Goal: Task Accomplishment & Management: Complete application form

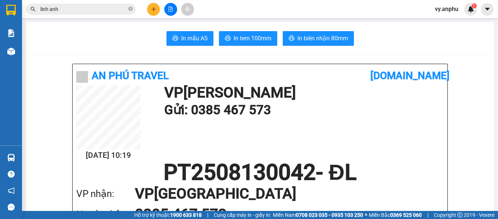
click at [67, 11] on input "linh anh" at bounding box center [83, 9] width 86 height 8
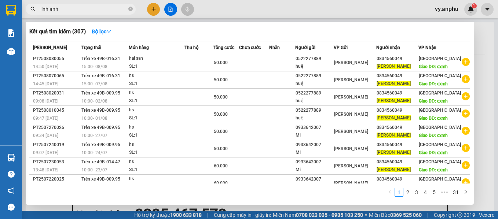
click at [67, 11] on input "linh anh" at bounding box center [83, 9] width 86 height 8
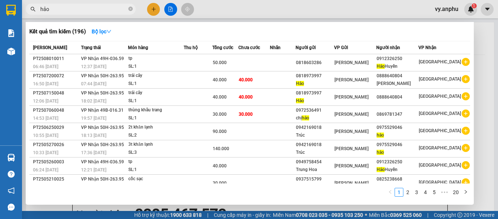
type input "hảo"
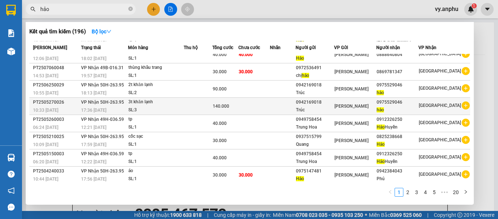
scroll to position [43, 0]
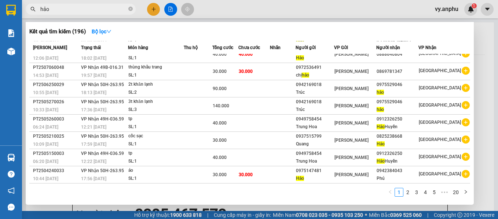
click at [156, 12] on div at bounding box center [249, 109] width 498 height 219
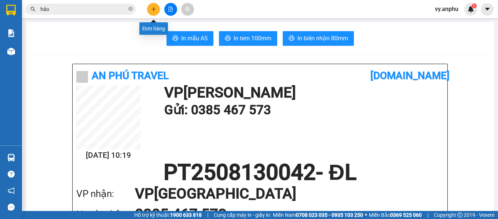
click at [156, 12] on button at bounding box center [153, 9] width 13 height 13
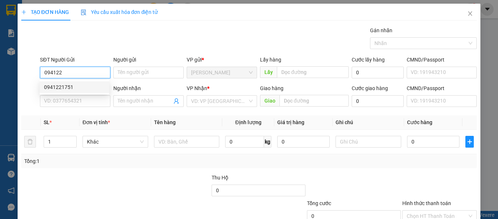
click at [96, 88] on div "0941221751" at bounding box center [74, 87] width 61 height 8
type input "0941221751"
type input "0792140285"
type input "30.000"
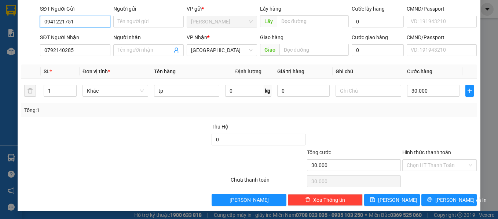
scroll to position [52, 0]
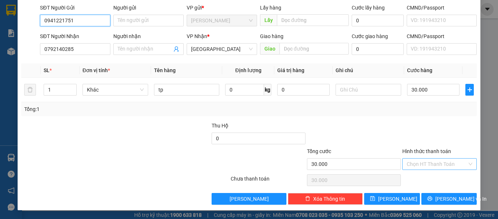
type input "0941221751"
click at [449, 169] on input "Hình thức thanh toán" at bounding box center [436, 164] width 61 height 11
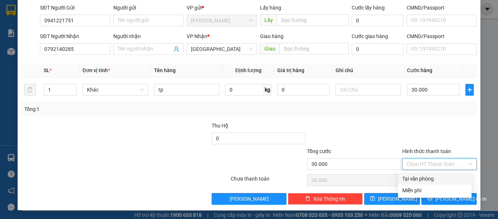
click at [442, 181] on div "Tại văn phòng" at bounding box center [434, 179] width 65 height 8
type input "0"
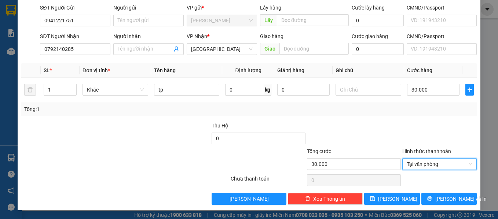
click at [439, 192] on div "Transit Pickup Surcharge Ids Transit Deliver Surcharge Ids Transit Deliver Surc…" at bounding box center [249, 89] width 456 height 231
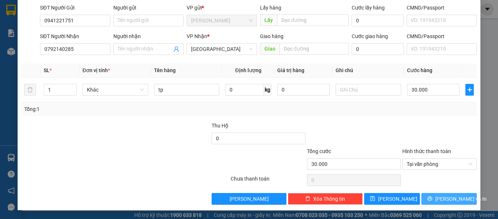
click at [438, 198] on span "Lưu và In" at bounding box center [460, 199] width 51 height 8
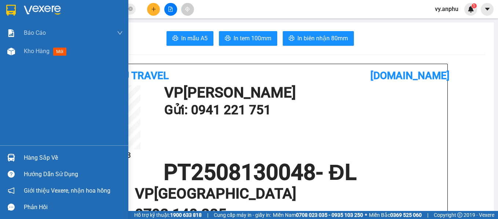
click at [26, 52] on span "Kho hàng" at bounding box center [37, 51] width 26 height 7
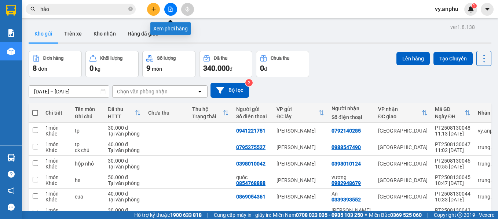
click at [171, 12] on button at bounding box center [170, 9] width 13 height 13
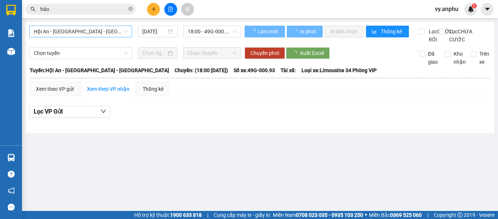
click at [84, 32] on span "Hội An - Nha Trang - Đà Lạt" at bounding box center [81, 31] width 94 height 11
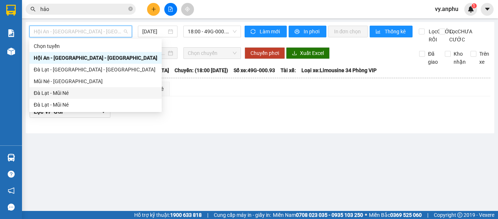
click at [58, 92] on div "Đà Lạt - Mũi Né" at bounding box center [96, 93] width 124 height 8
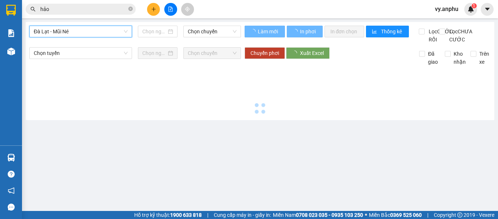
type input "13/08/2025"
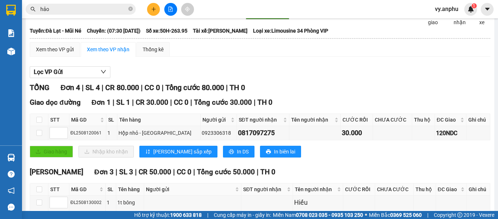
scroll to position [3, 0]
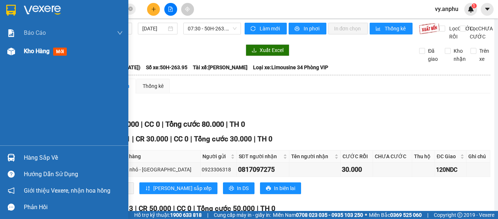
click at [47, 50] on span "Kho hàng" at bounding box center [37, 51] width 26 height 7
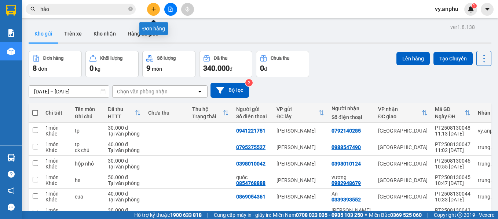
click at [150, 10] on button at bounding box center [153, 9] width 13 height 13
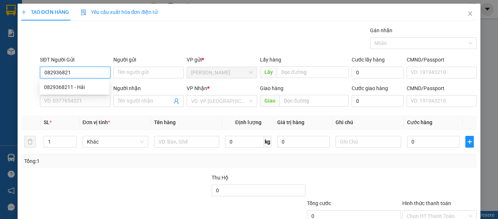
type input "0829368211"
click at [68, 85] on div "0829368211 - Hải" at bounding box center [74, 87] width 61 height 8
type input "Hải"
type input "0336409692"
type input "Hà 0986731981"
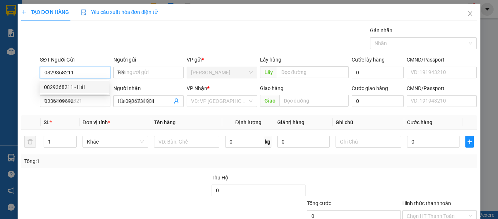
type input "30.000"
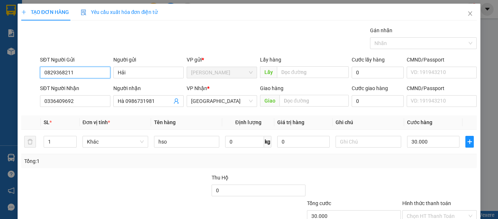
type input "0829368211"
click at [417, 169] on div "Transit Pickup Surcharge Ids Transit Deliver Surcharge Ids Transit Deliver Surc…" at bounding box center [249, 141] width 456 height 231
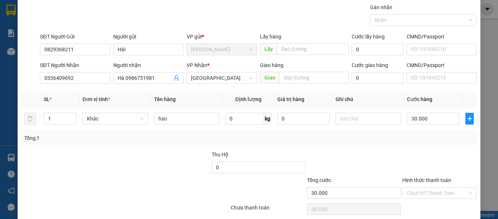
scroll to position [52, 0]
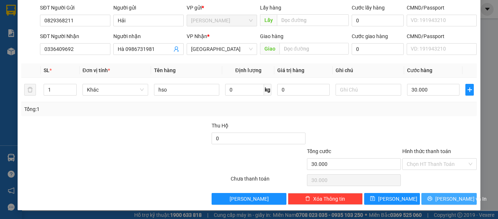
drag, startPoint x: 453, startPoint y: 206, endPoint x: 446, endPoint y: 204, distance: 6.5
click at [452, 205] on div "TẠO ĐƠN HÀNG Yêu cầu xuất hóa đơn điện tử Transit Pickup Surcharge Ids Transit …" at bounding box center [249, 81] width 463 height 259
click at [446, 203] on button "Lưu và In" at bounding box center [449, 199] width 56 height 12
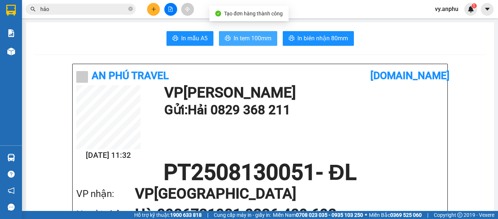
click at [261, 40] on span "In tem 100mm" at bounding box center [252, 38] width 38 height 9
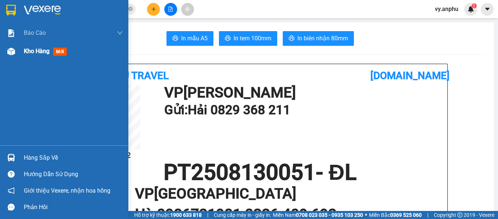
click at [20, 49] on div "Kho hàng mới" at bounding box center [64, 51] width 128 height 18
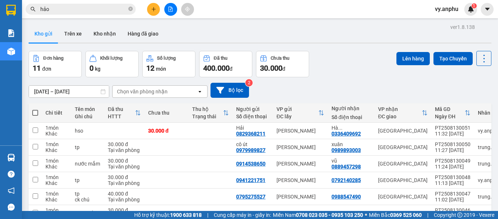
click at [102, 11] on input "hảo" at bounding box center [83, 9] width 86 height 8
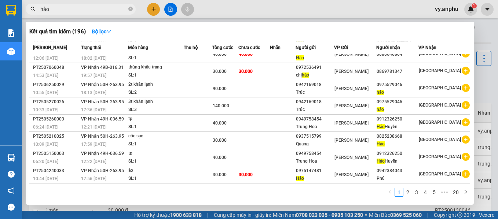
click at [102, 11] on input "hảo" at bounding box center [83, 9] width 86 height 8
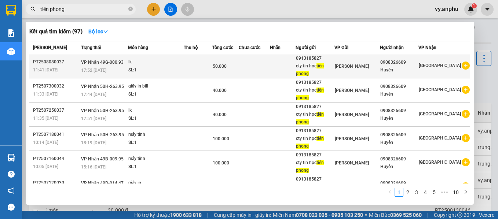
type input "tiên phong"
click at [461, 67] on icon "plus-circle" at bounding box center [465, 66] width 8 height 8
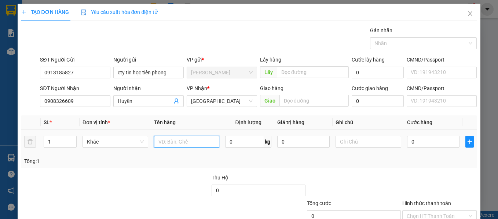
click at [172, 146] on input "text" at bounding box center [187, 142] width 66 height 12
type input "lk"
click at [415, 140] on input "0" at bounding box center [433, 142] width 52 height 12
type input "4"
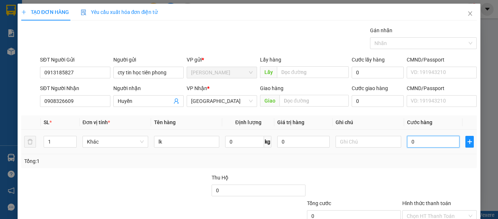
type input "4"
type input "40"
type input "40.000"
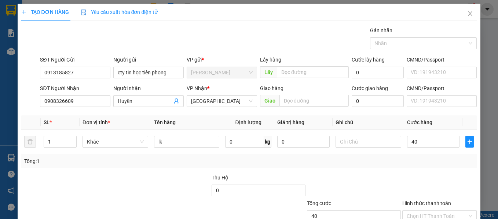
type input "40.000"
click at [478, 182] on div "TẠO ĐƠN HÀNG Yêu cầu xuất hóa đơn điện tử Transit Pickup Surcharge Ids Transit …" at bounding box center [249, 109] width 498 height 219
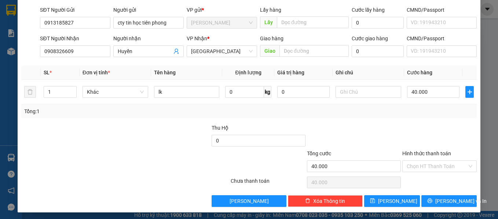
scroll to position [52, 0]
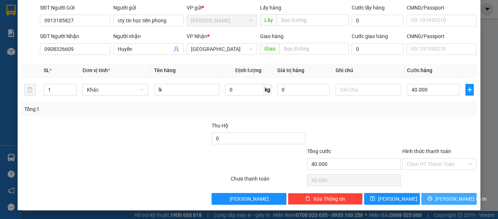
click at [455, 198] on span "Lưu và In" at bounding box center [460, 199] width 51 height 8
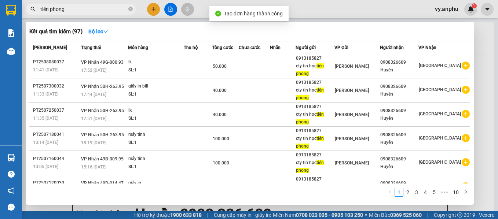
click at [122, 208] on div at bounding box center [249, 109] width 498 height 219
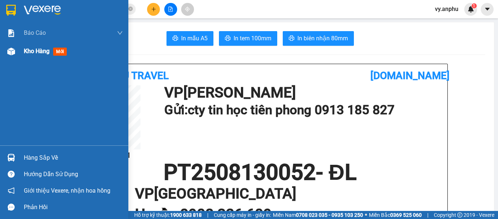
click at [26, 52] on span "Kho hàng" at bounding box center [37, 51] width 26 height 7
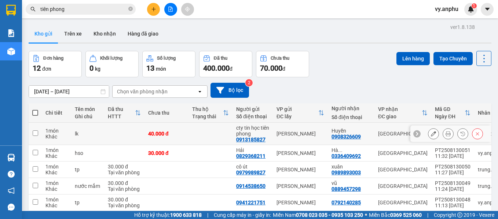
click at [431, 135] on icon at bounding box center [433, 133] width 5 height 5
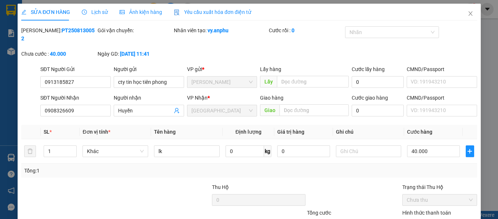
type input "0913185827"
type input "cty tin học tiên phong"
type input "0908326609"
type input "Huyền"
type input "40.000"
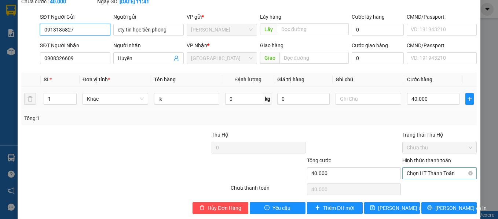
scroll to position [54, 0]
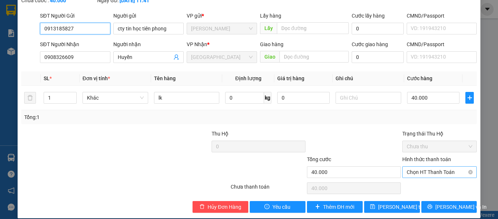
click at [428, 167] on span "Chọn HT Thanh Toán" at bounding box center [439, 172] width 66 height 11
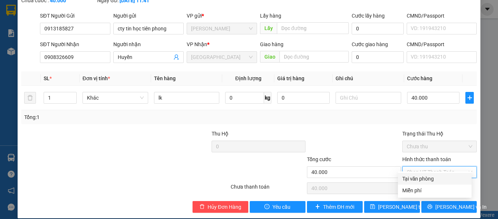
click at [425, 179] on div "Tại văn phòng" at bounding box center [434, 179] width 65 height 8
type input "0"
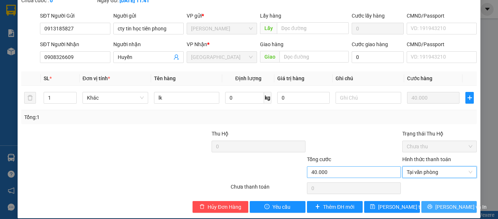
click at [427, 201] on button "Lưu và In" at bounding box center [449, 207] width 56 height 12
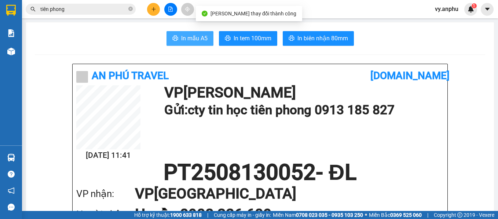
click at [198, 43] on span "In mẫu A5" at bounding box center [194, 38] width 26 height 9
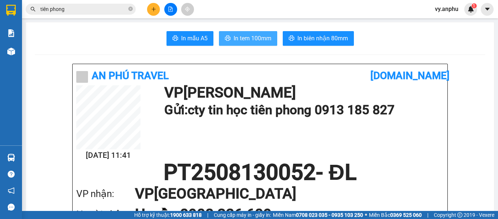
click at [236, 45] on button "In tem 100mm" at bounding box center [248, 38] width 58 height 15
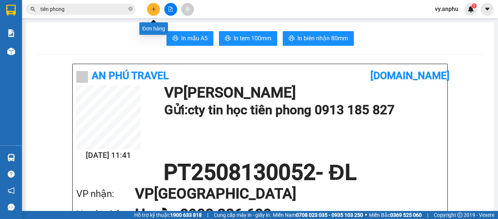
click at [155, 6] on button at bounding box center [153, 9] width 13 height 13
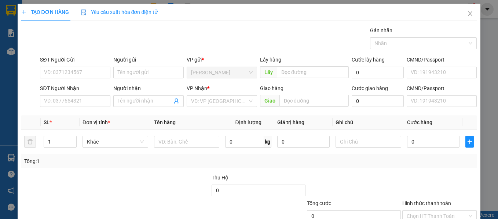
click at [96, 107] on div "SĐT Người Nhận VD: 0377654321" at bounding box center [75, 97] width 70 height 26
click at [96, 99] on input "SĐT Người Nhận" at bounding box center [75, 101] width 70 height 12
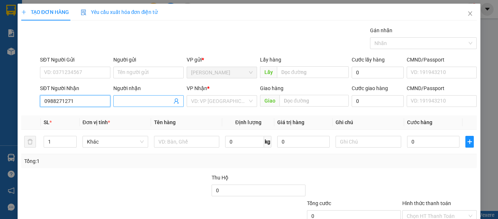
type input "0988271271"
click at [130, 99] on input "Người nhận" at bounding box center [145, 101] width 54 height 8
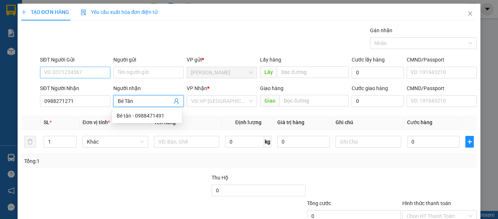
type input "Bé Tân"
click at [73, 76] on input "SĐT Người Gửi" at bounding box center [75, 73] width 70 height 12
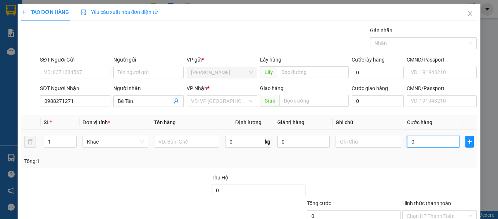
click at [407, 142] on input "0" at bounding box center [433, 142] width 52 height 12
type input "5"
type input "50"
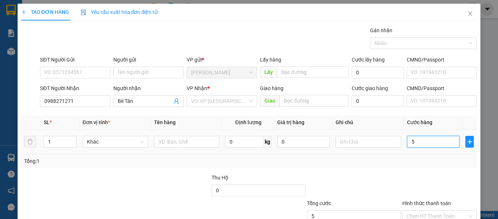
type input "50"
type input "50.000"
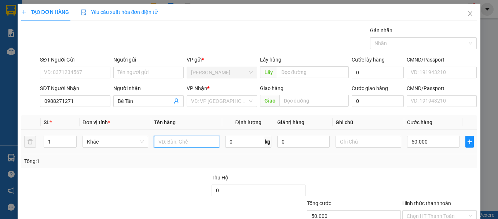
click at [186, 138] on input "text" at bounding box center [187, 142] width 66 height 12
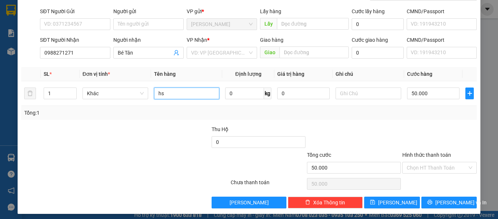
scroll to position [52, 0]
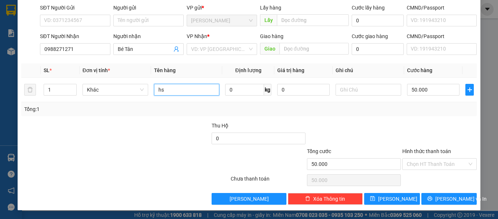
type input "hs"
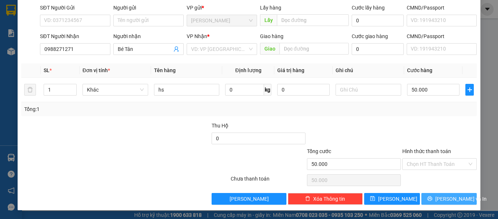
drag, startPoint x: 325, startPoint y: 136, endPoint x: 452, endPoint y: 196, distance: 140.3
click at [449, 192] on div "Transit Pickup Surcharge Ids Transit Deliver Surcharge Ids Transit Deliver Surc…" at bounding box center [249, 89] width 456 height 231
click at [453, 198] on span "Lưu và In" at bounding box center [460, 199] width 51 height 8
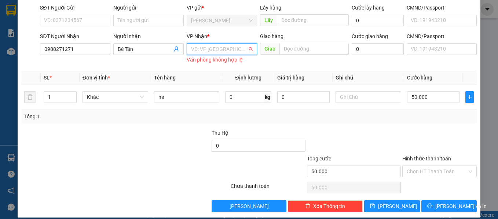
drag, startPoint x: 224, startPoint y: 49, endPoint x: 248, endPoint y: 81, distance: 39.2
click at [228, 54] on input "search" at bounding box center [219, 49] width 56 height 11
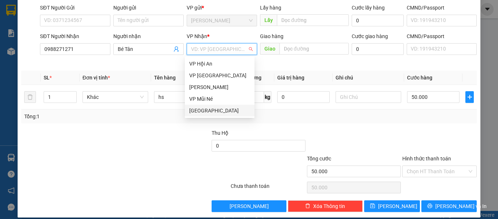
drag, startPoint x: 211, startPoint y: 109, endPoint x: 367, endPoint y: 152, distance: 161.4
click at [213, 109] on div "Đà Lạt" at bounding box center [219, 111] width 61 height 8
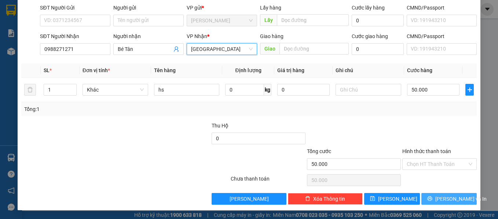
click at [441, 196] on span "Lưu và In" at bounding box center [460, 199] width 51 height 8
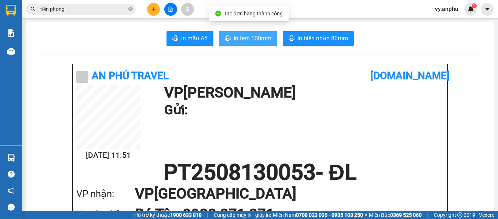
click at [255, 39] on span "In tem 100mm" at bounding box center [252, 38] width 38 height 9
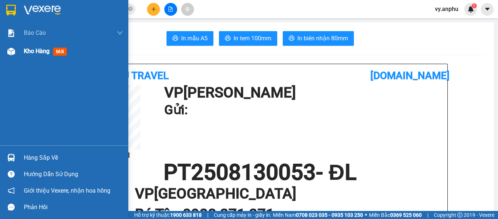
click at [33, 53] on span "Kho hàng" at bounding box center [37, 51] width 26 height 7
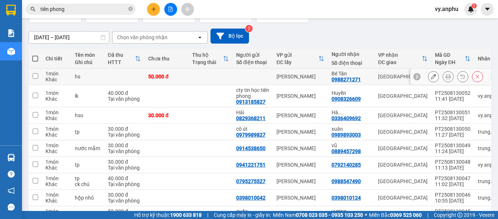
scroll to position [73, 0]
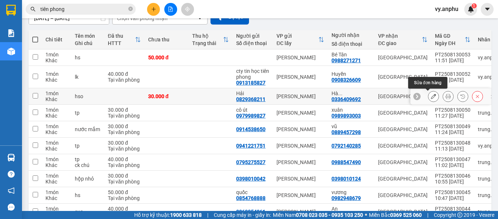
click at [431, 98] on icon at bounding box center [433, 96] width 5 height 5
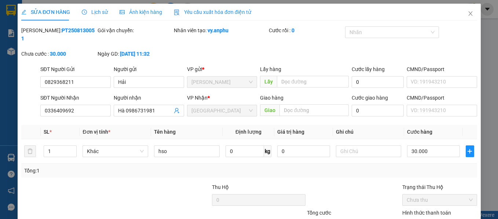
type input "0829368211"
type input "Hải"
type input "0336409692"
type input "Hà 0986731981"
type input "30.000"
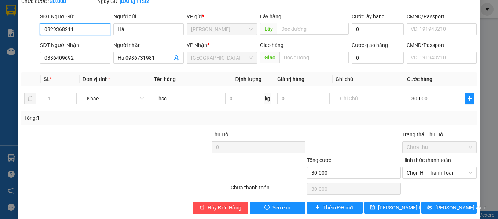
scroll to position [54, 0]
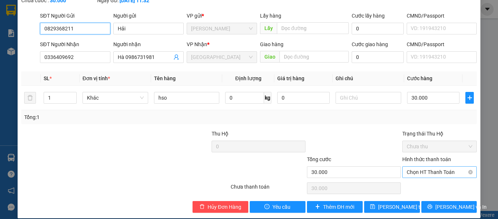
click at [431, 167] on span "Chọn HT Thanh Toán" at bounding box center [439, 172] width 66 height 11
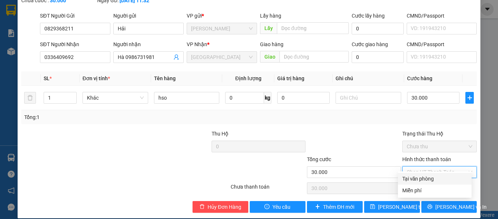
click at [429, 177] on div "Tại văn phòng" at bounding box center [434, 179] width 65 height 8
type input "0"
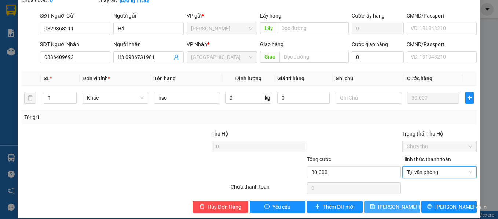
click at [404, 203] on span "Lưu thay đổi" at bounding box center [407, 207] width 59 height 8
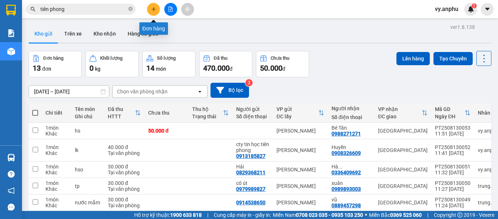
click at [155, 11] on icon "plus" at bounding box center [153, 9] width 5 height 5
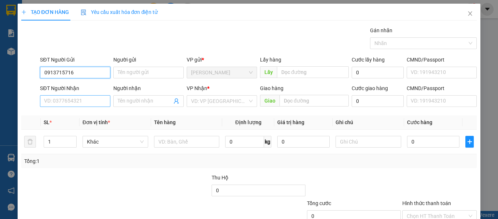
type input "0913715716"
click at [105, 97] on input "SĐT Người Nhận" at bounding box center [75, 101] width 70 height 12
type input "0"
click at [101, 73] on input "0913715716" at bounding box center [75, 73] width 70 height 12
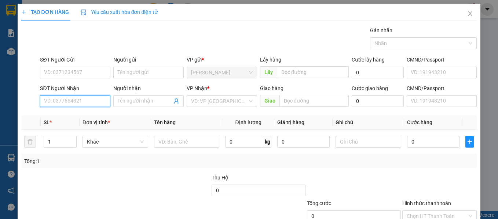
click at [91, 100] on input "SĐT Người Nhận" at bounding box center [75, 101] width 70 height 12
paste input "0913715716"
type input "0913715716"
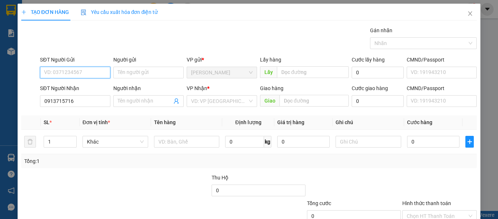
click at [80, 69] on input "SĐT Người Gửi" at bounding box center [75, 73] width 70 height 12
type input "0906725506"
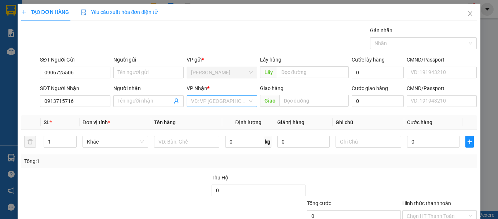
click at [201, 100] on input "search" at bounding box center [219, 101] width 56 height 11
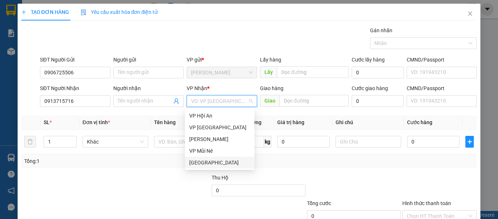
click at [200, 162] on div "Đà Lạt" at bounding box center [219, 163] width 61 height 8
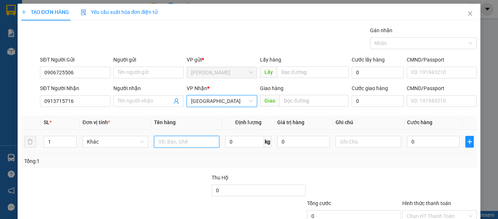
click at [162, 142] on input "text" at bounding box center [187, 142] width 66 height 12
type input "hs"
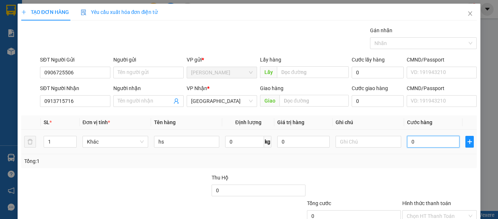
click at [424, 145] on input "0" at bounding box center [433, 142] width 52 height 12
type input "8"
type input "80"
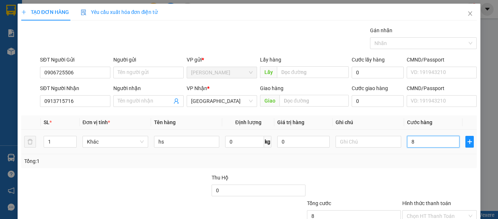
type input "80"
type input "80.000"
click at [442, 189] on div at bounding box center [439, 187] width 76 height 26
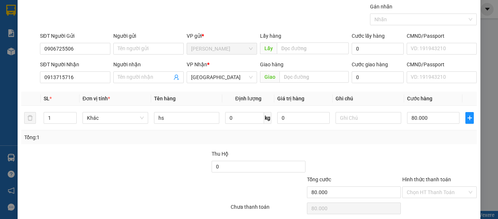
scroll to position [37, 0]
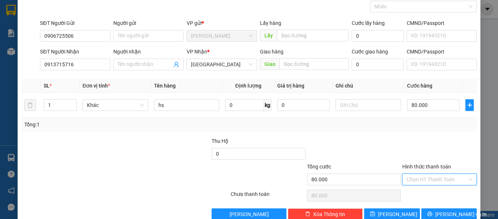
click at [442, 182] on input "Hình thức thanh toán" at bounding box center [436, 179] width 61 height 11
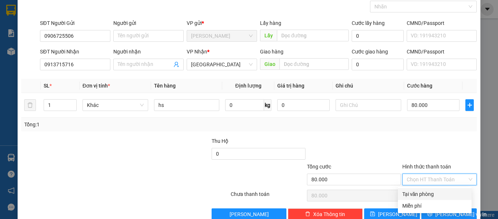
click at [440, 192] on div "Tại văn phòng" at bounding box center [434, 194] width 65 height 8
type input "0"
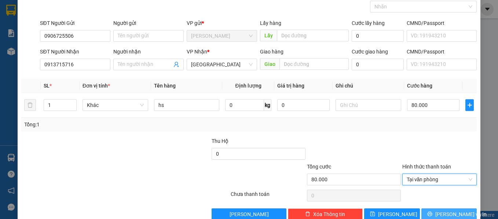
click at [439, 209] on button "Lưu và In" at bounding box center [449, 215] width 56 height 12
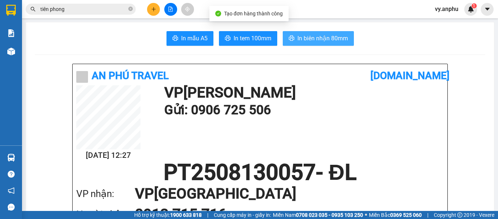
click at [314, 40] on span "In biên nhận 80mm" at bounding box center [322, 38] width 51 height 9
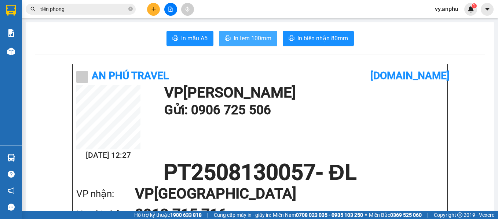
click at [269, 37] on button "In tem 100mm" at bounding box center [248, 38] width 58 height 15
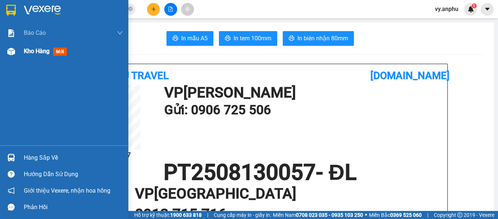
click at [40, 51] on span "Kho hàng" at bounding box center [37, 51] width 26 height 7
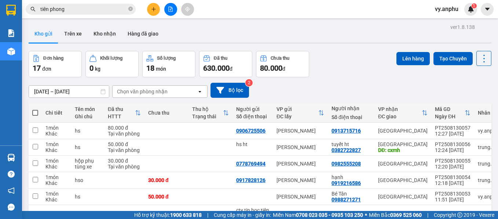
click at [36, 114] on span at bounding box center [35, 113] width 6 height 6
click at [35, 109] on input "checkbox" at bounding box center [35, 109] width 0 height 0
checkbox input "true"
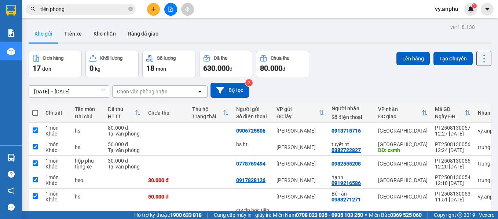
checkbox input "true"
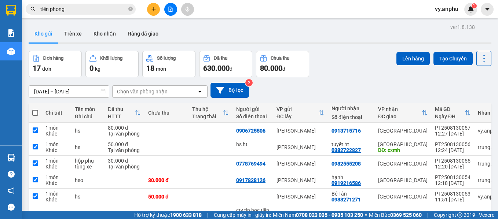
checkbox input "true"
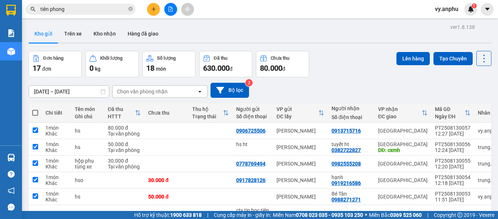
checkbox input "true"
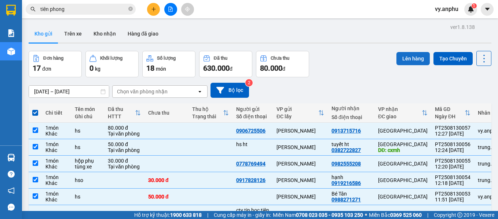
click at [399, 61] on button "Lên hàng" at bounding box center [412, 58] width 33 height 13
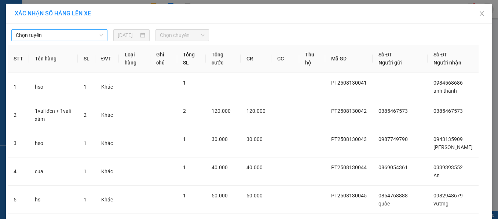
click at [78, 37] on span "Chọn tuyến" at bounding box center [59, 35] width 87 height 11
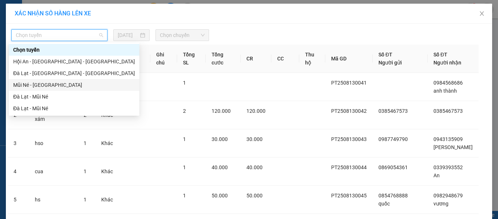
click at [39, 87] on div "Mũi Né - Đà Lạt" at bounding box center [74, 85] width 122 height 8
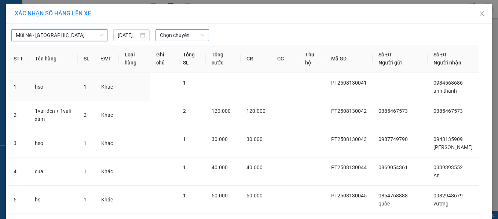
click at [165, 35] on span "Chọn chuyến" at bounding box center [182, 35] width 45 height 11
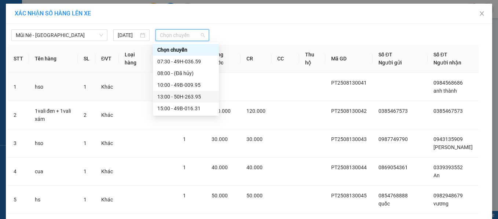
click at [181, 97] on div "13:00 - 50H-263.95" at bounding box center [185, 97] width 57 height 8
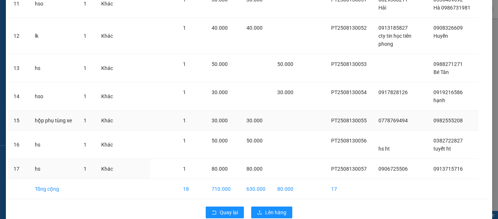
scroll to position [379, 0]
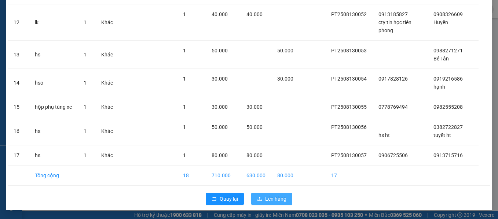
click at [261, 202] on button "Lên hàng" at bounding box center [271, 199] width 41 height 12
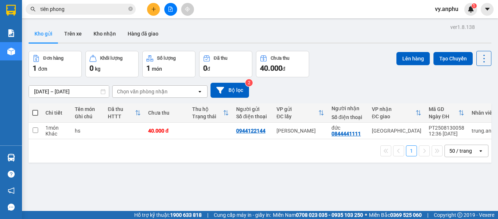
click at [36, 115] on span at bounding box center [35, 113] width 6 height 6
click at [35, 109] on input "checkbox" at bounding box center [35, 109] width 0 height 0
checkbox input "true"
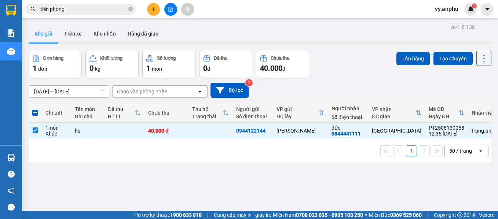
click at [424, 58] on div "Lên hàng Tạo Chuyến" at bounding box center [443, 58] width 95 height 15
click at [420, 59] on button "Lên hàng" at bounding box center [412, 58] width 33 height 13
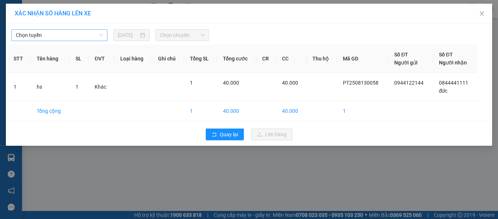
click at [91, 34] on span "Chọn tuyến" at bounding box center [59, 35] width 87 height 11
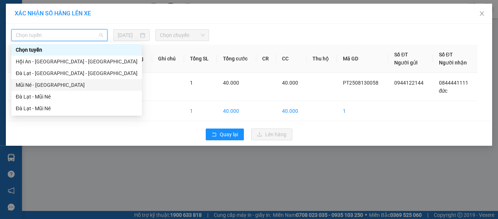
drag, startPoint x: 61, startPoint y: 85, endPoint x: 75, endPoint y: 71, distance: 20.0
click at [61, 85] on div "Mũi Né - Đà Lạt" at bounding box center [77, 85] width 122 height 8
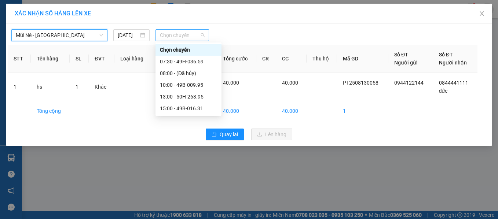
click at [181, 34] on span "Chọn chuyến" at bounding box center [182, 35] width 45 height 11
click at [171, 96] on div "13:00 - 50H-263.95" at bounding box center [188, 97] width 57 height 8
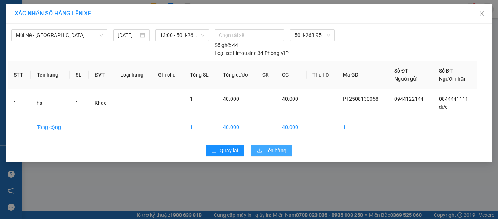
click at [262, 147] on button "Lên hàng" at bounding box center [271, 151] width 41 height 12
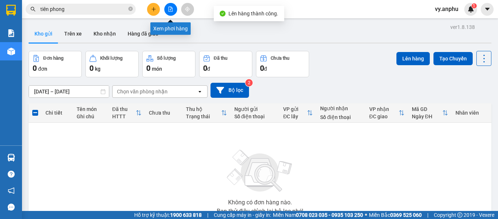
click at [172, 12] on button at bounding box center [170, 9] width 13 height 13
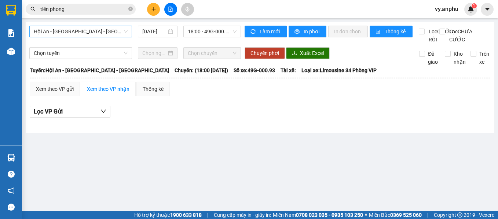
click at [114, 33] on span "Hội An - Nha Trang - Đà Lạt" at bounding box center [81, 31] width 94 height 11
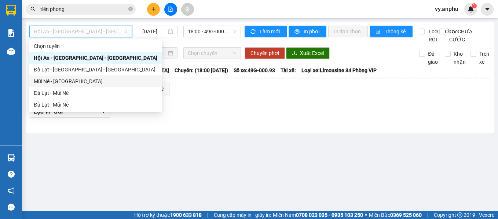
click at [97, 80] on div "Mũi Né - Đà Lạt" at bounding box center [96, 81] width 124 height 8
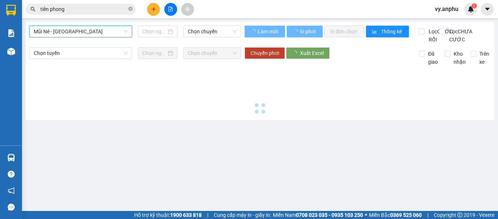
type input "13/08/2025"
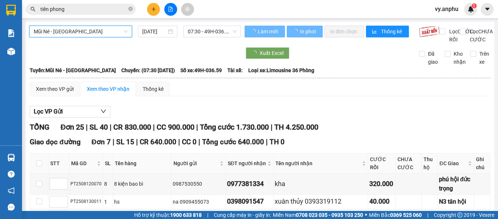
click at [202, 30] on span "07:30 - 49H-036.59" at bounding box center [212, 31] width 49 height 11
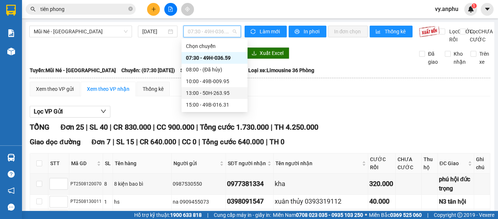
click at [199, 93] on div "13:00 - 50H-263.95" at bounding box center [214, 93] width 57 height 8
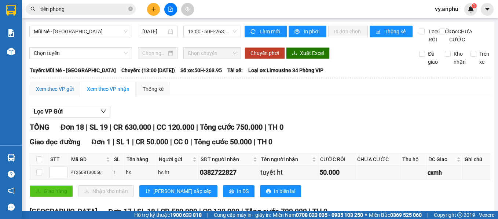
click at [65, 93] on div "Xem theo VP gửi" at bounding box center [55, 89] width 38 height 8
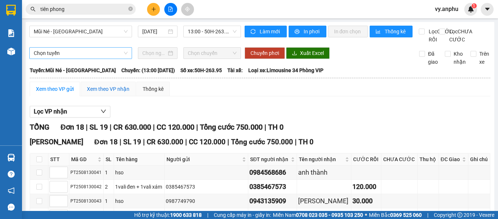
drag, startPoint x: 100, startPoint y: 99, endPoint x: 123, endPoint y: 62, distance: 43.4
click at [100, 93] on div "Xem theo VP nhận" at bounding box center [108, 89] width 43 height 8
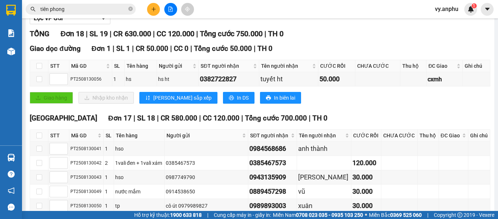
scroll to position [110, 0]
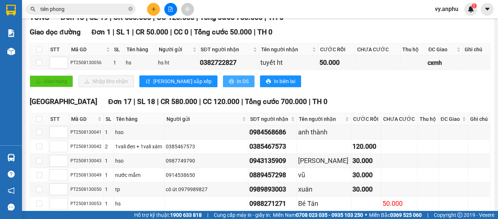
click at [237, 85] on span "In DS" at bounding box center [243, 81] width 12 height 8
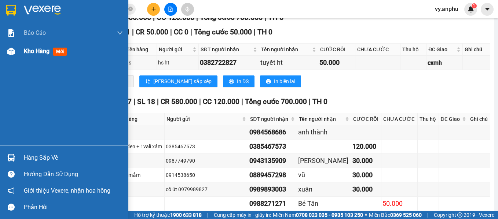
click at [24, 53] on span "Kho hàng" at bounding box center [37, 51] width 26 height 7
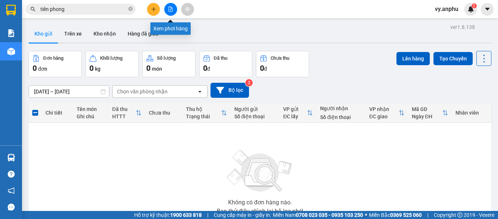
click at [170, 12] on button at bounding box center [170, 9] width 13 height 13
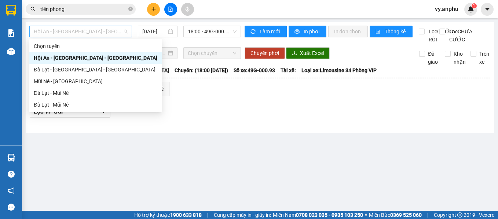
click at [80, 32] on span "Hội An - Nha Trang - Đà Lạt" at bounding box center [81, 31] width 94 height 11
click at [59, 80] on div "Mũi Né - Đà Lạt" at bounding box center [96, 81] width 124 height 8
type input "13/08/2025"
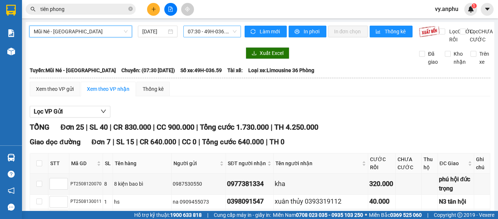
click at [206, 33] on span "07:30 - 49H-036.59" at bounding box center [212, 31] width 49 height 11
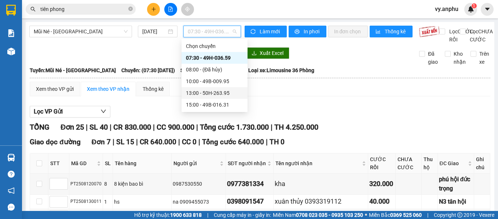
click at [206, 92] on div "13:00 - 50H-263.95" at bounding box center [214, 93] width 57 height 8
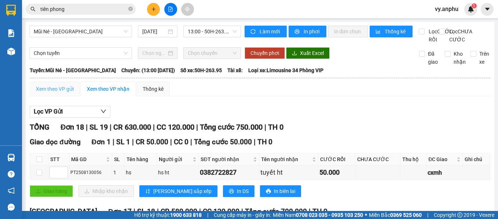
click at [69, 96] on div "Xem theo VP gửi" at bounding box center [55, 89] width 50 height 15
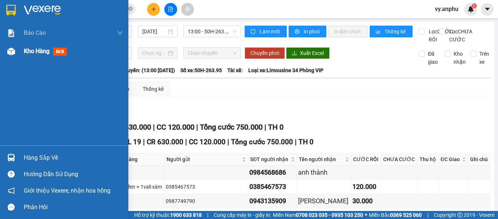
click at [20, 53] on div "Kho hàng mới" at bounding box center [64, 51] width 128 height 18
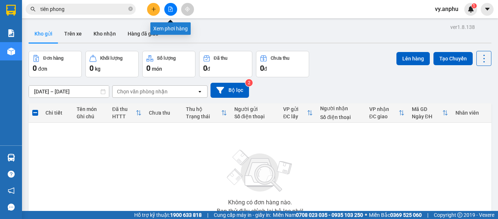
click at [171, 8] on icon "file-add" at bounding box center [171, 9] width 4 height 5
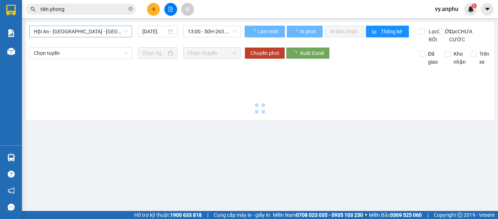
click at [118, 29] on span "Hội An - Nha Trang - Đà Lạt" at bounding box center [81, 31] width 94 height 11
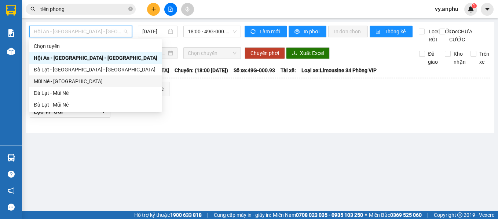
click at [63, 83] on div "Mũi Né - Đà Lạt" at bounding box center [96, 81] width 124 height 8
type input "13/08/2025"
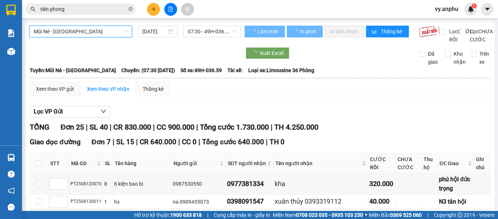
click at [202, 33] on span "07:30 - 49H-036.59" at bounding box center [212, 31] width 49 height 11
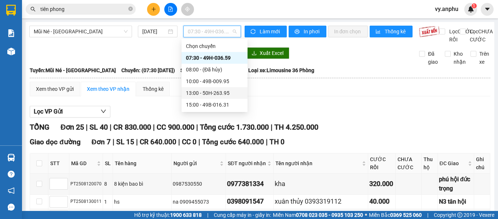
click at [199, 92] on div "13:00 - 50H-263.95" at bounding box center [214, 93] width 57 height 8
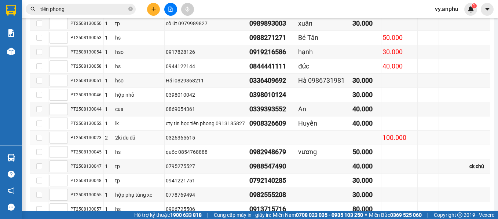
scroll to position [327, 0]
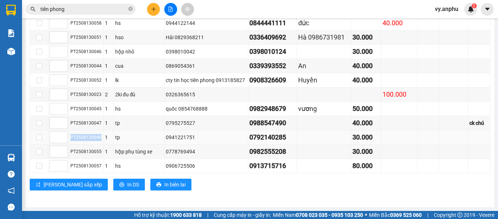
drag, startPoint x: 100, startPoint y: 136, endPoint x: 69, endPoint y: 136, distance: 31.2
click at [69, 136] on tr "PT2508130048 1 tp 0941221751 0792140285 30.000" at bounding box center [260, 137] width 460 height 14
copy tr "PT2508130048"
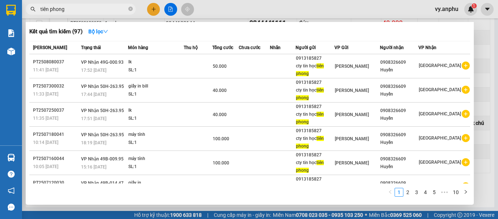
click at [71, 10] on input "tiên phong" at bounding box center [83, 9] width 86 height 8
paste input "PT2508130048"
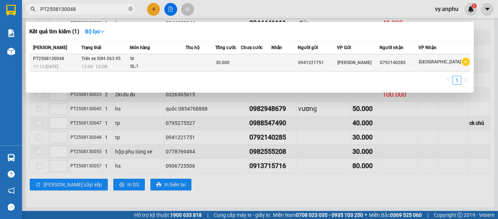
type input "PT2508130048"
click at [205, 64] on td at bounding box center [199, 62] width 29 height 17
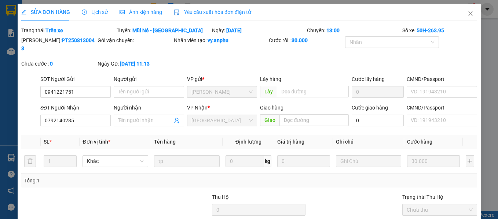
type input "0941221751"
type input "0792140285"
type input "30.000"
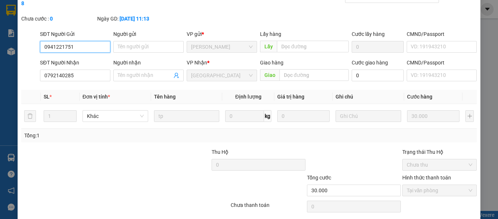
scroll to position [50, 0]
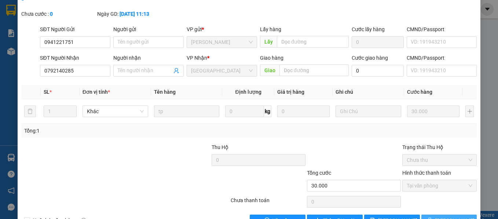
click at [447, 217] on span "Lưu và In" at bounding box center [460, 221] width 51 height 8
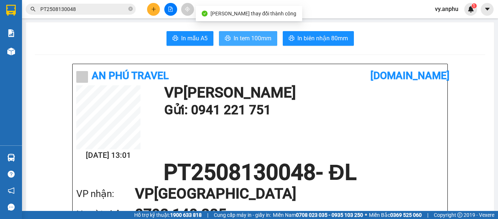
click at [268, 41] on span "In tem 100mm" at bounding box center [252, 38] width 38 height 9
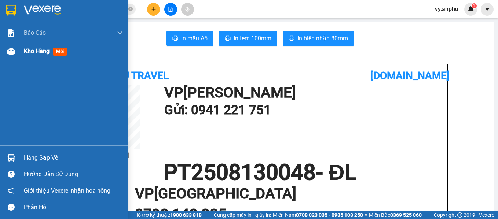
click at [41, 47] on div "Kho hàng mới" at bounding box center [47, 51] width 46 height 9
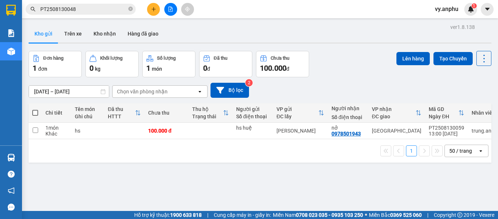
click at [103, 9] on input "PT2508130048" at bounding box center [83, 9] width 86 height 8
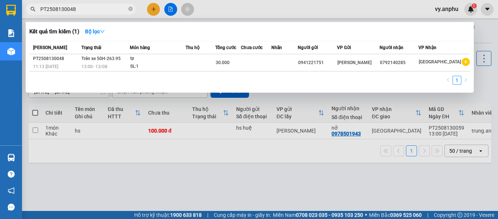
click at [103, 9] on input "PT2508130048" at bounding box center [83, 9] width 86 height 8
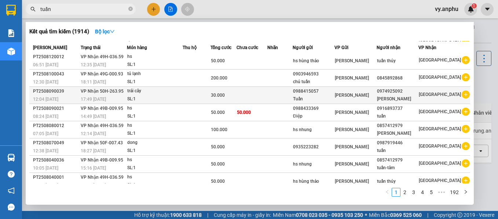
scroll to position [43, 0]
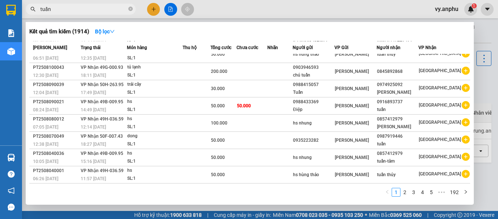
type input "tuấn"
click at [152, 8] on div at bounding box center [249, 109] width 498 height 219
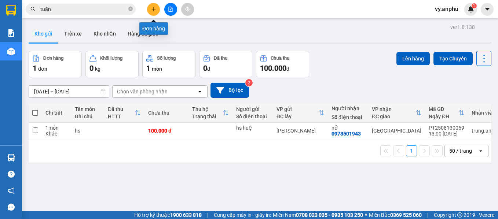
click at [150, 9] on button at bounding box center [153, 9] width 13 height 13
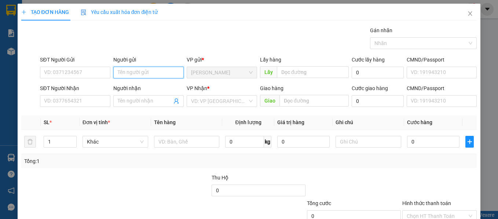
click at [143, 70] on input "Người gửi" at bounding box center [148, 73] width 70 height 12
type input "Tuấn"
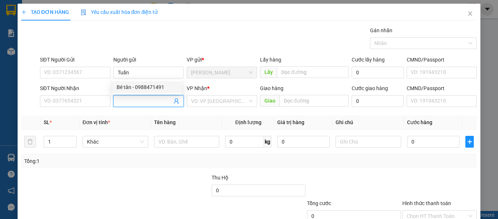
click at [140, 100] on input "Người nhận" at bounding box center [145, 101] width 54 height 8
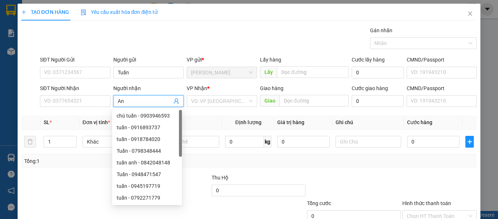
type input "A"
type input "Ánh"
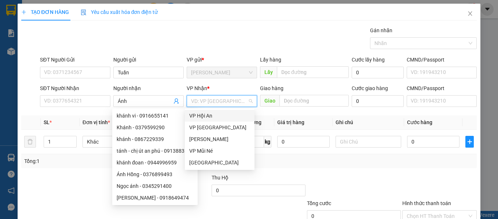
click at [218, 100] on input "search" at bounding box center [219, 101] width 56 height 11
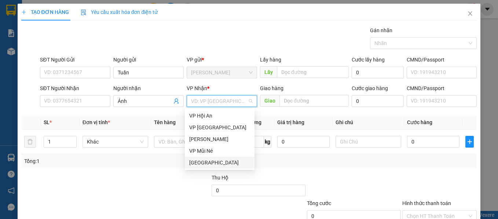
click at [206, 162] on div "Đà Lạt" at bounding box center [219, 163] width 61 height 8
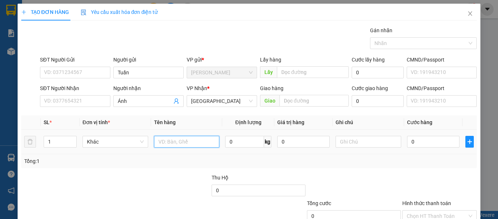
click at [163, 145] on input "text" at bounding box center [187, 142] width 66 height 12
type input "dưa"
click at [422, 140] on input "0" at bounding box center [433, 142] width 52 height 12
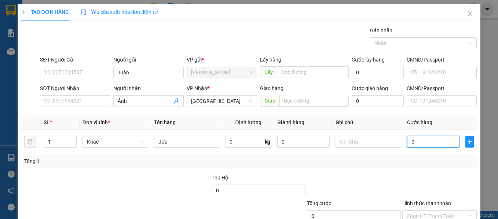
type input "5"
type input "50"
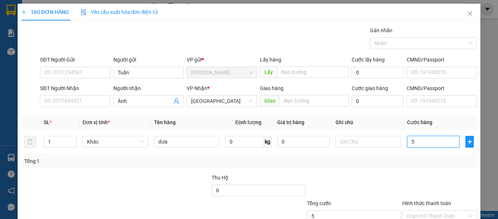
type input "50"
type input "50.000"
click at [388, 182] on div at bounding box center [353, 187] width 95 height 26
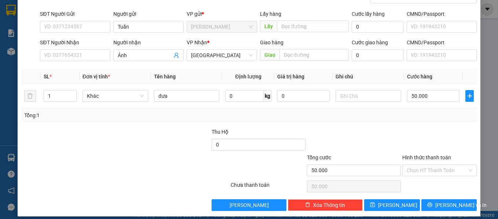
scroll to position [52, 0]
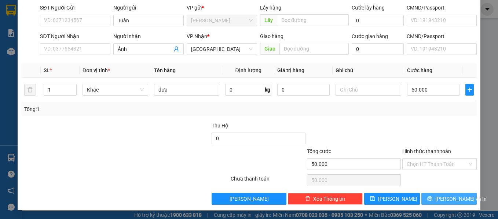
click at [437, 199] on span "Lưu và In" at bounding box center [460, 199] width 51 height 8
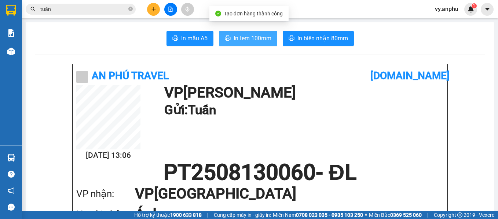
click at [245, 36] on span "In tem 100mm" at bounding box center [252, 38] width 38 height 9
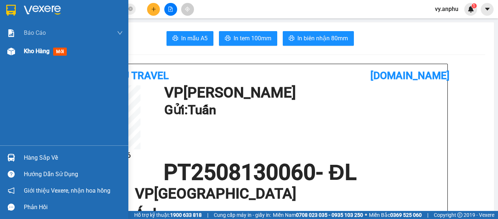
click at [47, 53] on span "Kho hàng" at bounding box center [37, 51] width 26 height 7
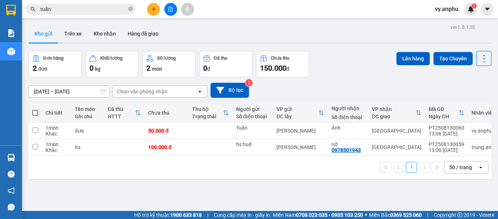
click at [37, 111] on span at bounding box center [35, 113] width 6 height 6
click at [35, 109] on input "checkbox" at bounding box center [35, 109] width 0 height 0
checkbox input "true"
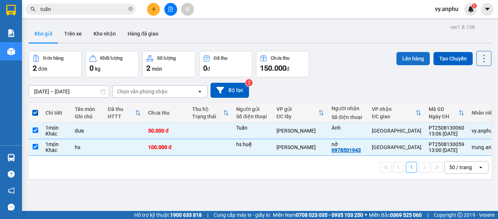
click at [401, 53] on button "Lên hàng" at bounding box center [412, 58] width 33 height 13
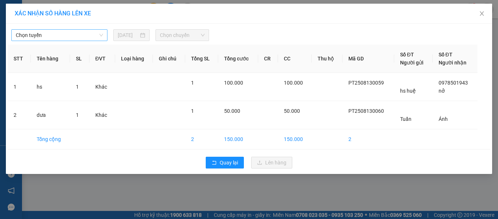
click at [86, 40] on span "Chọn tuyến" at bounding box center [59, 35] width 87 height 11
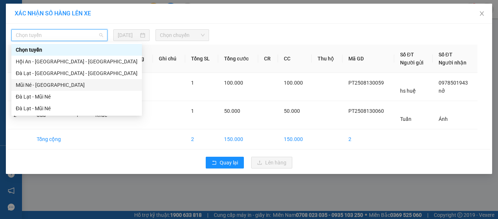
click at [41, 85] on div "Mũi Né - Đà Lạt" at bounding box center [77, 85] width 122 height 8
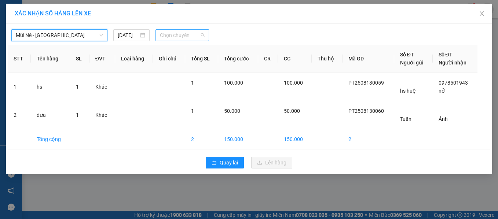
click at [192, 40] on div "Chọn chuyến" at bounding box center [182, 35] width 54 height 12
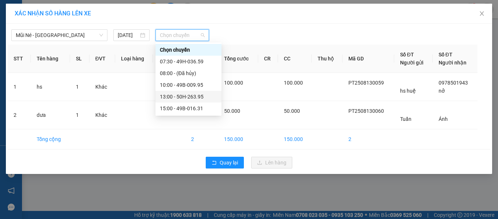
click at [178, 97] on div "13:00 - 50H-263.95" at bounding box center [188, 97] width 57 height 8
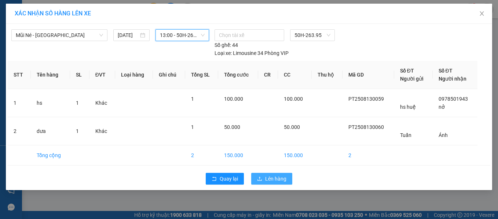
drag, startPoint x: 270, startPoint y: 181, endPoint x: 265, endPoint y: 177, distance: 7.0
click at [270, 181] on span "Lên hàng" at bounding box center [275, 179] width 21 height 8
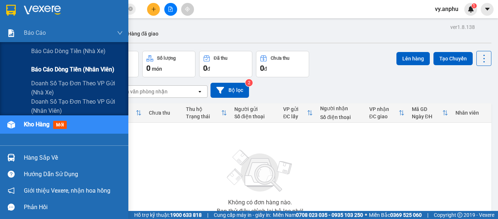
click at [89, 67] on span "Báo cáo dòng tiền (nhân viên)" at bounding box center [72, 69] width 83 height 9
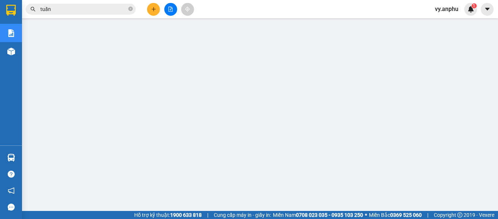
click at [446, 10] on span "vy.anphu" at bounding box center [446, 8] width 35 height 9
click at [448, 22] on span "Đăng xuất" at bounding box center [455, 23] width 31 height 8
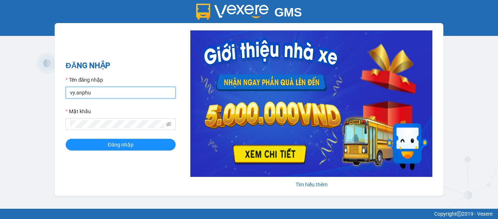
click at [75, 91] on input "vy.anphu" at bounding box center [121, 93] width 110 height 12
type input "hieu.anphu"
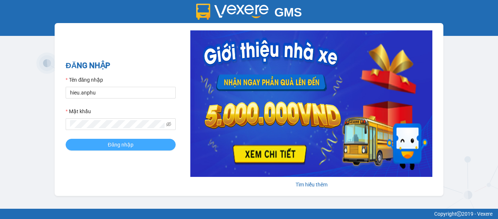
click at [90, 147] on button "Đăng nhập" at bounding box center [121, 145] width 110 height 12
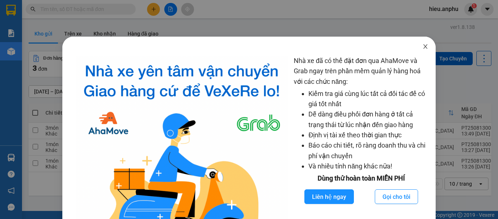
click at [422, 48] on icon "close" at bounding box center [425, 47] width 6 height 6
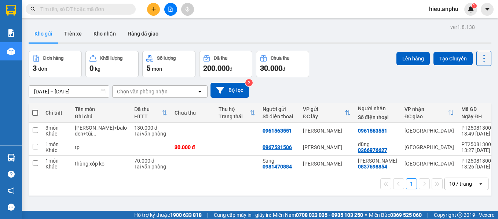
click at [61, 7] on input "text" at bounding box center [83, 9] width 86 height 8
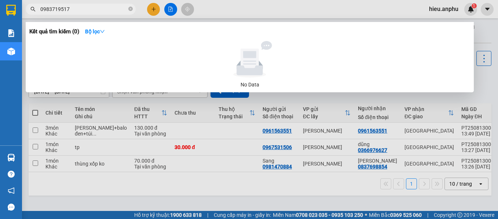
type input "0983719517"
click at [265, 7] on div at bounding box center [249, 109] width 498 height 219
drag, startPoint x: 108, startPoint y: 6, endPoint x: 87, endPoint y: 6, distance: 21.3
click at [87, 6] on input "0983719517" at bounding box center [83, 9] width 86 height 8
drag, startPoint x: 87, startPoint y: 6, endPoint x: 65, endPoint y: 6, distance: 22.7
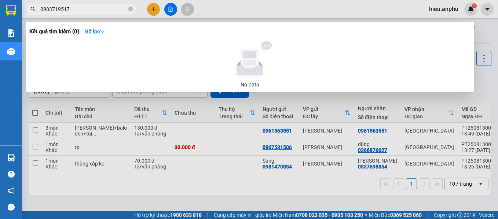
click at [65, 6] on input "0983719517" at bounding box center [83, 9] width 86 height 8
click at [95, 8] on input "0983719517" at bounding box center [83, 9] width 86 height 8
click at [196, 193] on div at bounding box center [249, 109] width 498 height 219
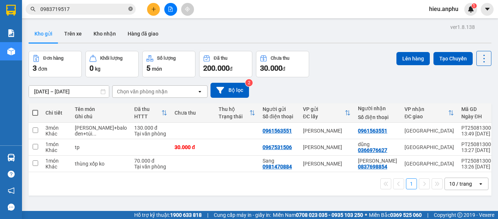
click at [130, 9] on icon "close-circle" at bounding box center [130, 9] width 4 height 4
click at [154, 8] on icon "plus" at bounding box center [153, 9] width 0 height 4
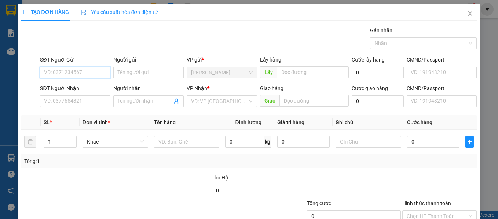
click at [69, 69] on input "SĐT Người Gửi" at bounding box center [75, 73] width 70 height 12
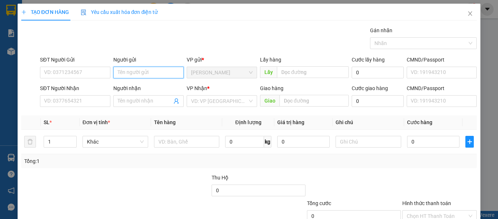
click at [134, 71] on input "Người gửi" at bounding box center [148, 73] width 70 height 12
type input "my"
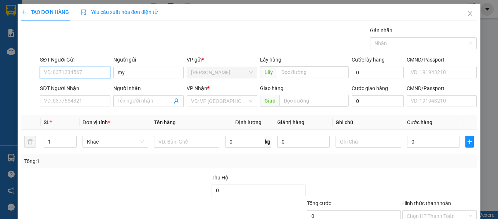
click at [84, 74] on input "SĐT Người Gửi" at bounding box center [75, 73] width 70 height 12
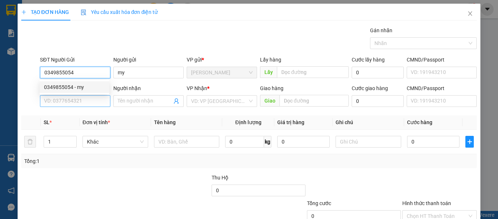
type input "0349855054"
click at [78, 96] on input "SĐT Người Nhận" at bounding box center [75, 101] width 70 height 12
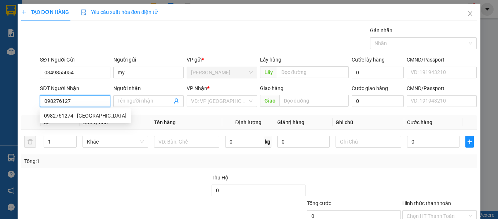
type input "0982761274"
click at [87, 116] on div "0982761274 - minh đông" at bounding box center [85, 116] width 82 height 8
type input "minh đông"
type input "30.000"
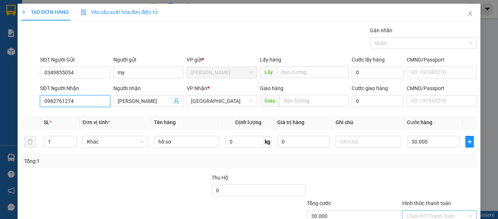
scroll to position [37, 0]
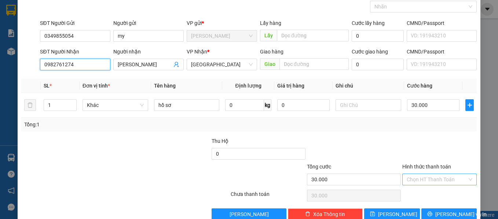
type input "0982761274"
click at [424, 180] on input "Hình thức thanh toán" at bounding box center [436, 179] width 61 height 11
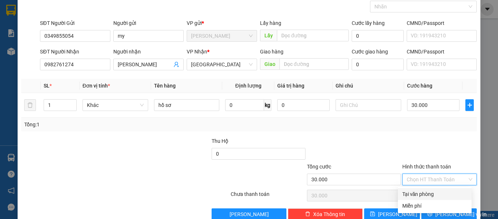
click at [421, 194] on div "Tại văn phòng" at bounding box center [434, 194] width 65 height 8
type input "0"
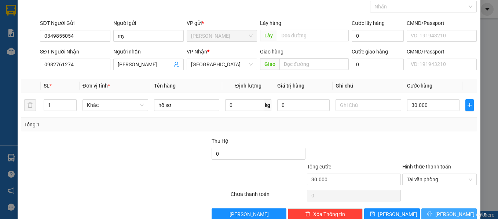
click at [442, 211] on span "Lưu và In" at bounding box center [460, 214] width 51 height 8
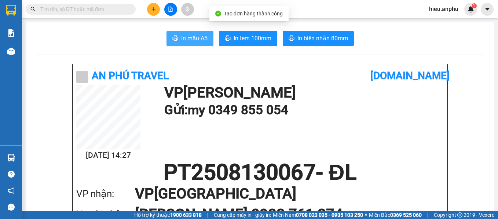
click at [196, 41] on span "In mẫu A5" at bounding box center [194, 38] width 26 height 9
click at [151, 8] on icon "plus" at bounding box center [153, 9] width 5 height 5
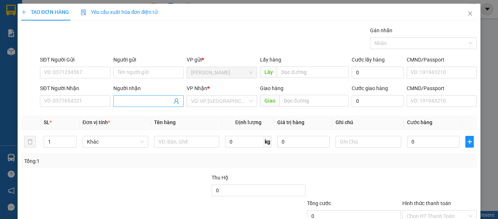
click at [136, 102] on input "Người nhận" at bounding box center [145, 101] width 54 height 8
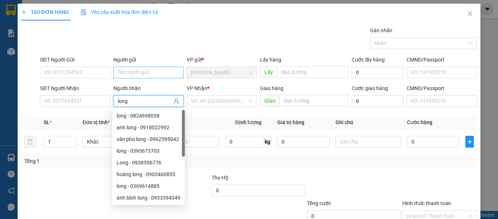
type input "long"
click at [135, 73] on input "Người gửi" at bounding box center [148, 73] width 70 height 12
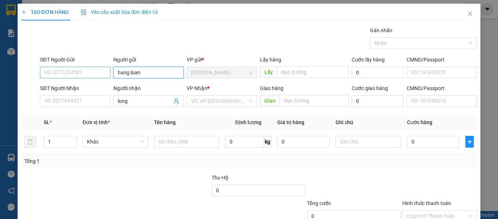
type input "hang loan"
click at [63, 74] on input "SĐT Người Gửi" at bounding box center [75, 73] width 70 height 12
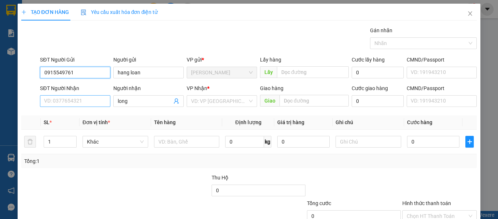
type input "0915549761"
click at [71, 102] on input "SĐT Người Nhận" at bounding box center [75, 101] width 70 height 12
type input "0825795795"
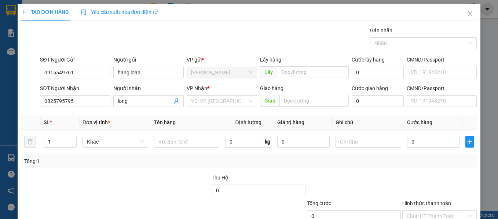
click at [173, 169] on div "Transit Pickup Surcharge Ids Transit Deliver Surcharge Ids Transit Deliver Surc…" at bounding box center [249, 141] width 456 height 231
click at [185, 142] on input "text" at bounding box center [187, 142] width 66 height 12
click at [229, 100] on input "search" at bounding box center [219, 101] width 56 height 11
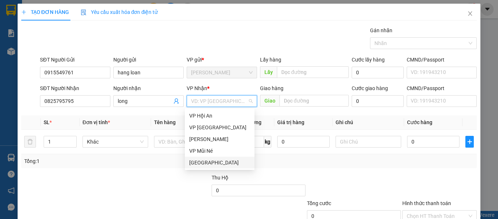
click at [205, 162] on div "Đà Lạt" at bounding box center [219, 163] width 61 height 8
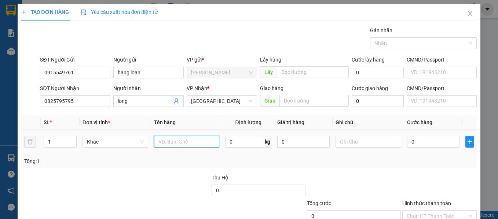
click at [167, 141] on input "text" at bounding box center [187, 142] width 66 height 12
type input "hai san"
click at [157, 158] on div "Tổng: 1" at bounding box center [108, 161] width 169 height 8
click at [420, 142] on input "0" at bounding box center [433, 142] width 52 height 12
type input "5"
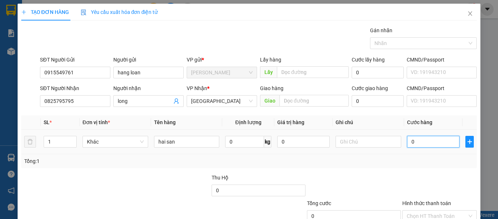
type input "5"
type input "50"
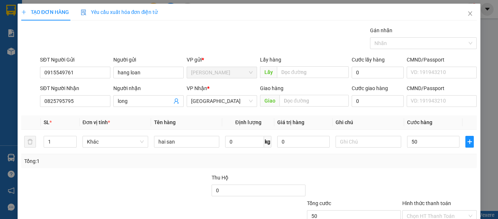
type input "50.000"
click at [390, 177] on div at bounding box center [353, 187] width 95 height 26
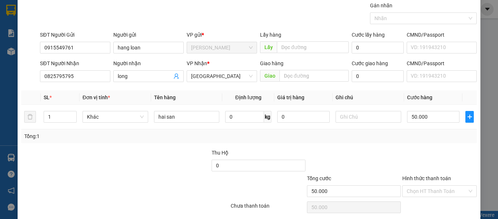
scroll to position [37, 0]
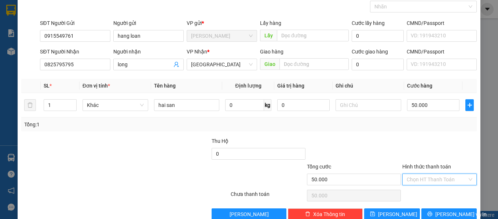
click at [429, 177] on input "Hình thức thanh toán" at bounding box center [436, 179] width 61 height 11
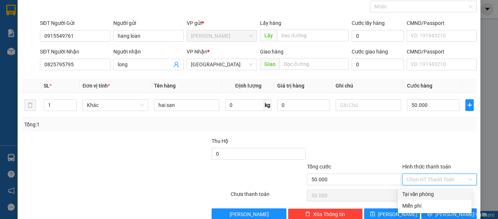
click at [417, 192] on div "Tại văn phòng" at bounding box center [434, 194] width 65 height 8
type input "0"
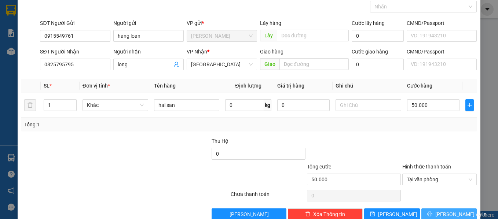
click at [452, 212] on span "Lưu và In" at bounding box center [460, 214] width 51 height 8
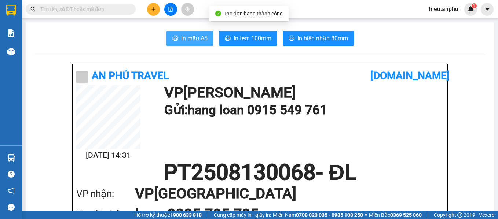
click at [175, 37] on icon "printer" at bounding box center [175, 38] width 6 height 6
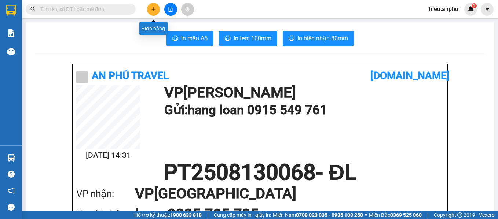
click at [155, 12] on button at bounding box center [153, 9] width 13 height 13
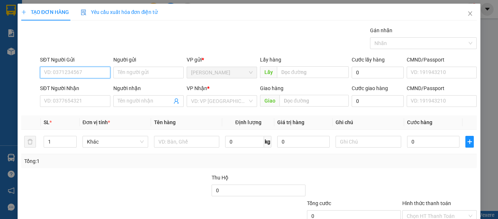
click at [94, 72] on input "SĐT Người Gửi" at bounding box center [75, 73] width 70 height 12
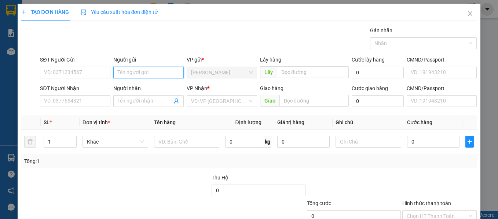
click at [130, 75] on input "Người gửi" at bounding box center [148, 73] width 70 height 12
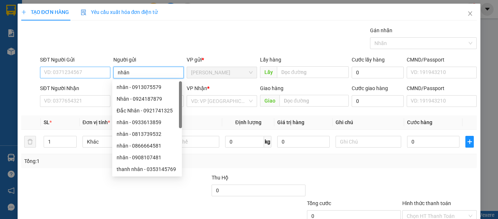
type input "nhân"
click at [86, 73] on input "SĐT Người Gửi" at bounding box center [75, 73] width 70 height 12
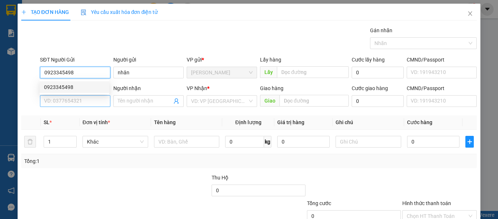
type input "0923345498"
click at [86, 98] on input "SĐT Người Nhận" at bounding box center [75, 101] width 70 height 12
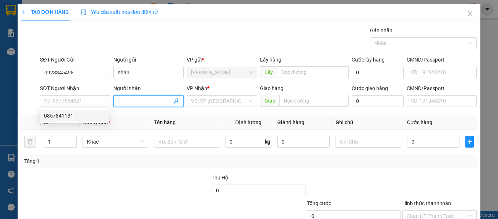
click at [126, 104] on input "Người nhận" at bounding box center [145, 101] width 54 height 8
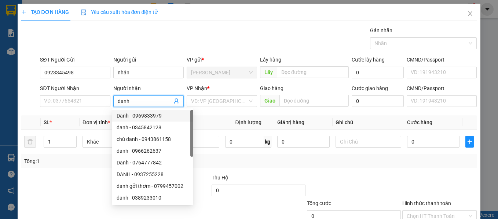
type input "danh"
drag, startPoint x: 285, startPoint y: 160, endPoint x: 209, endPoint y: 129, distance: 82.6
click at [285, 160] on div "Tổng: 1" at bounding box center [249, 161] width 450 height 8
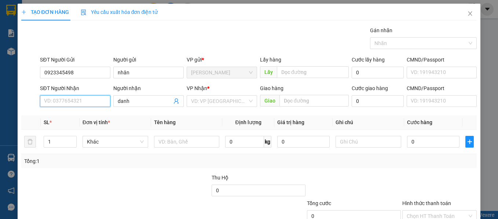
click at [89, 100] on input "SĐT Người Nhận" at bounding box center [75, 101] width 70 height 12
type input "0"
type input "0908784203"
click at [124, 163] on div "Tổng: 1" at bounding box center [108, 161] width 169 height 8
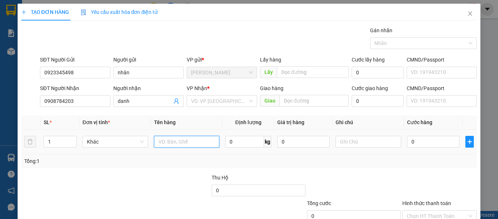
click at [187, 144] on input "text" at bounding box center [187, 142] width 66 height 12
type input "ho so"
click at [420, 140] on input "0" at bounding box center [433, 142] width 52 height 12
type input "3"
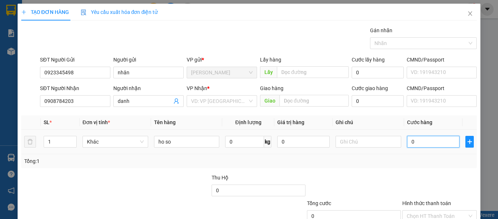
type input "3"
type input "30"
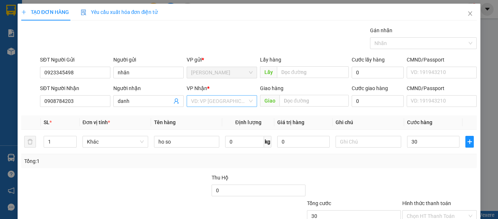
type input "30.000"
click at [223, 100] on input "search" at bounding box center [219, 101] width 56 height 11
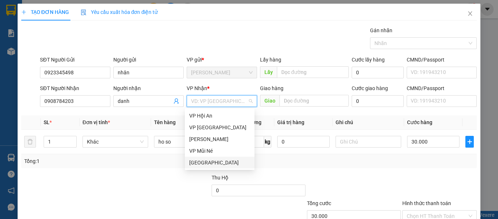
click at [213, 158] on div "Đà Lạt" at bounding box center [220, 163] width 70 height 12
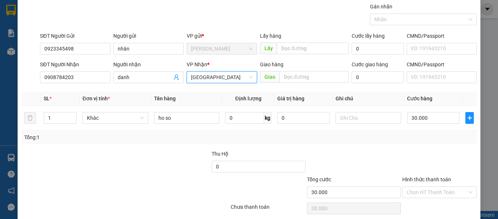
scroll to position [37, 0]
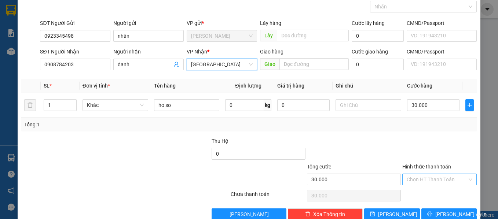
click at [427, 181] on input "Hình thức thanh toán" at bounding box center [436, 179] width 61 height 11
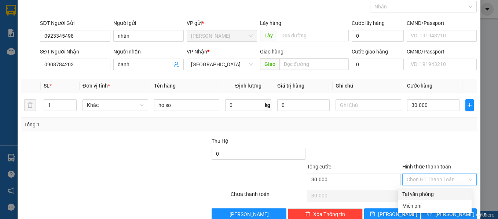
click at [430, 192] on div "Tại văn phòng" at bounding box center [434, 194] width 65 height 8
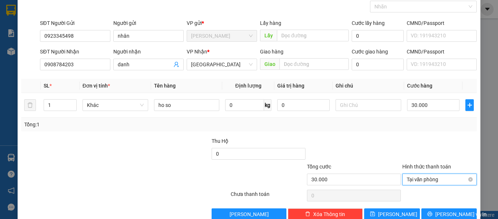
click at [416, 181] on span "Tại văn phòng" at bounding box center [439, 179] width 66 height 11
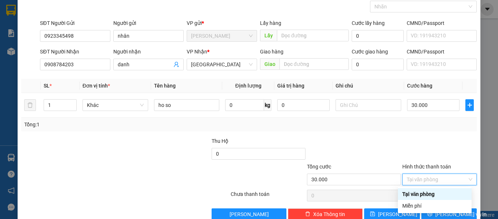
click at [431, 136] on div "Transit Pickup Surcharge Ids Transit Deliver Surcharge Ids Transit Deliver Surc…" at bounding box center [249, 105] width 456 height 231
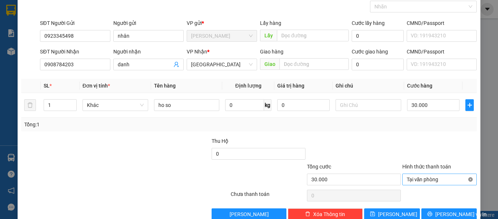
type input "30.000"
click at [436, 213] on button "Lưu và In" at bounding box center [449, 215] width 56 height 12
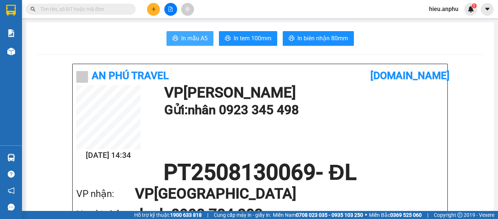
click at [194, 38] on span "In mẫu A5" at bounding box center [194, 38] width 26 height 9
click at [155, 7] on icon "plus" at bounding box center [153, 9] width 5 height 5
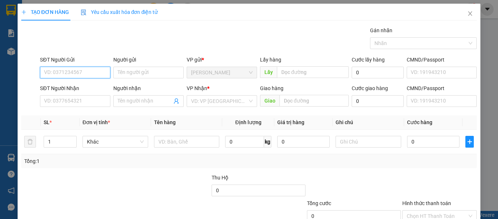
click at [89, 74] on input "SĐT Người Gửi" at bounding box center [75, 73] width 70 height 12
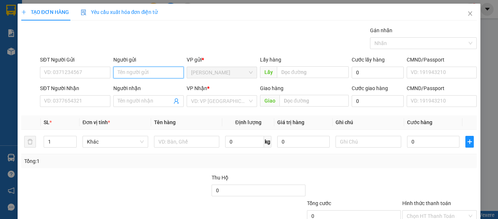
click at [123, 71] on input "Người gửi" at bounding box center [148, 73] width 70 height 12
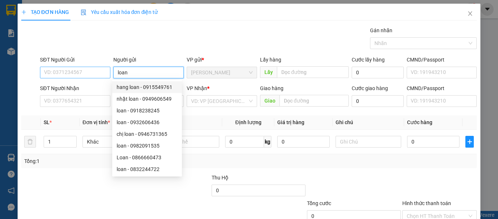
type input "loan"
click at [71, 73] on input "SĐT Người Gửi" at bounding box center [75, 73] width 70 height 12
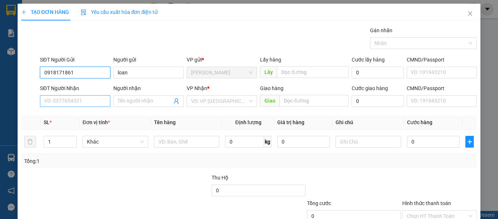
type input "0918171861"
click at [86, 101] on input "SĐT Người Nhận" at bounding box center [75, 101] width 70 height 12
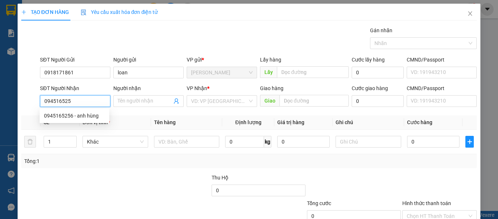
type input "0945165256"
click at [69, 115] on div "0945165256 - anh hùng" at bounding box center [74, 116] width 61 height 8
type input "anh hùng"
type input "30.000"
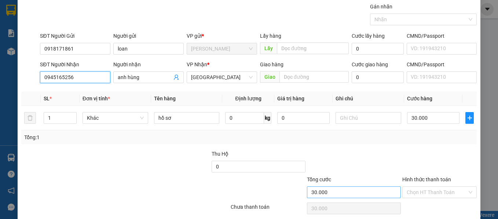
scroll to position [37, 0]
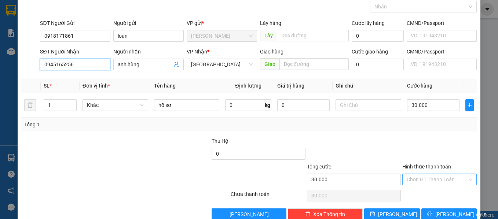
type input "0945165256"
click at [415, 177] on input "Hình thức thanh toán" at bounding box center [436, 179] width 61 height 11
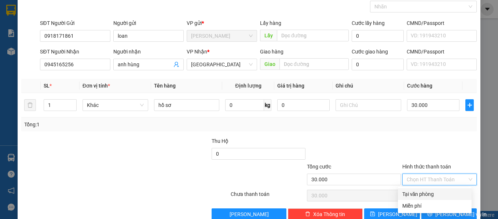
click at [414, 196] on div "Tại văn phòng" at bounding box center [434, 194] width 65 height 8
type input "0"
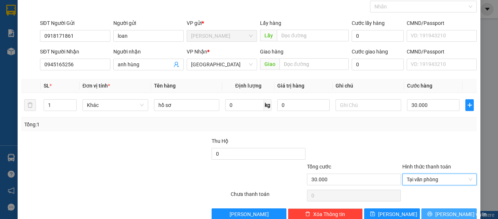
click at [444, 213] on span "Lưu và In" at bounding box center [460, 214] width 51 height 8
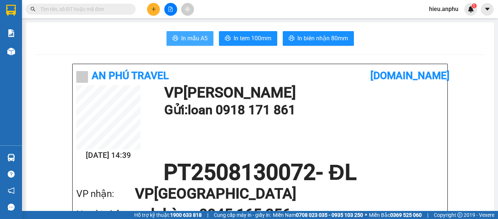
click at [186, 37] on span "In mẫu A5" at bounding box center [194, 38] width 26 height 9
